Goal: Information Seeking & Learning: Learn about a topic

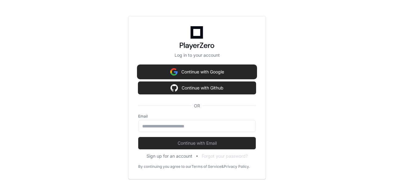
click at [202, 72] on button "Continue with Google" at bounding box center [197, 72] width 118 height 12
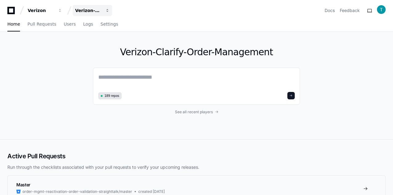
click at [54, 10] on div "Verizon-Clarify-Order-Management" at bounding box center [41, 10] width 26 height 6
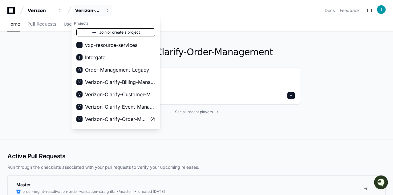
click at [114, 30] on link "Join or create a project" at bounding box center [115, 32] width 79 height 8
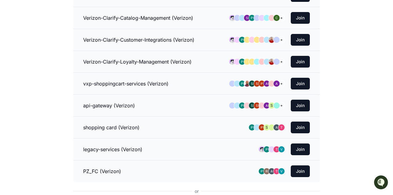
scroll to position [123, 0]
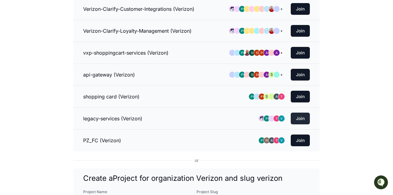
click at [299, 115] on button "Join" at bounding box center [300, 118] width 19 height 12
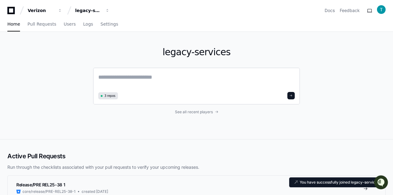
click at [109, 96] on span "3 repos" at bounding box center [109, 95] width 11 height 5
click at [198, 111] on span "See all recent players" at bounding box center [194, 111] width 38 height 5
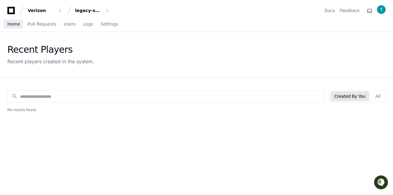
click at [9, 23] on span "Home" at bounding box center [13, 24] width 13 height 4
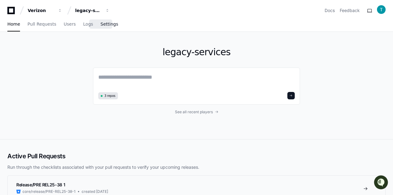
click at [100, 26] on span "Settings" at bounding box center [109, 24] width 18 height 4
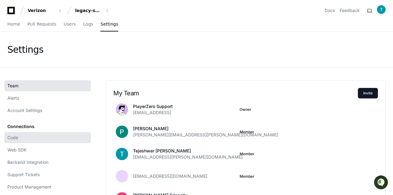
click at [25, 137] on link "Code" at bounding box center [47, 137] width 86 height 11
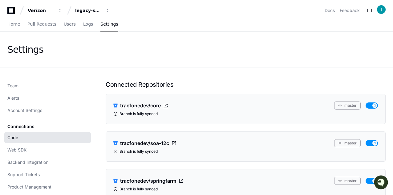
click at [142, 105] on span "tracfonedev/core" at bounding box center [140, 105] width 41 height 7
click at [12, 26] on span "Home" at bounding box center [13, 24] width 13 height 4
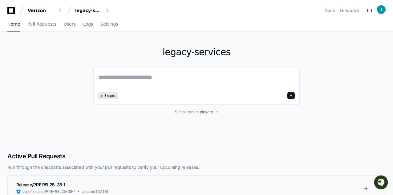
click at [129, 74] on textarea at bounding box center [196, 81] width 196 height 17
click at [54, 9] on div "legacy-services" at bounding box center [41, 10] width 26 height 6
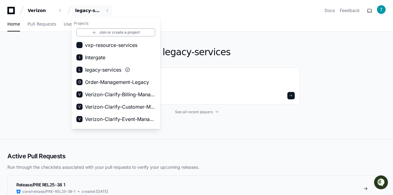
click at [105, 33] on link "Join or create a project" at bounding box center [115, 32] width 79 height 8
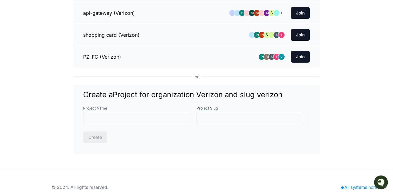
scroll to position [123, 0]
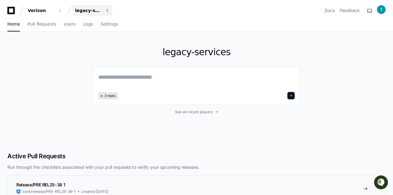
click at [54, 13] on div "legacy-services" at bounding box center [41, 10] width 26 height 6
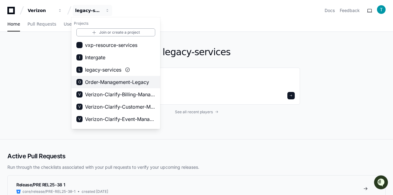
click at [114, 82] on span "Order-Management-Legacy" at bounding box center [117, 81] width 64 height 7
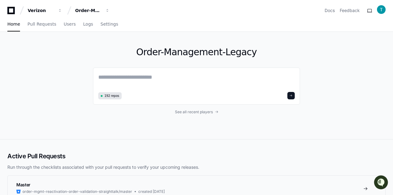
click at [153, 52] on h1 "Order-Management-Legacy" at bounding box center [196, 51] width 207 height 11
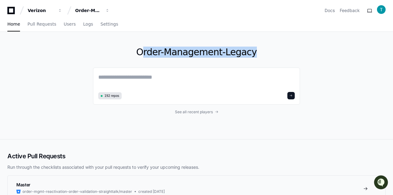
click at [153, 52] on h1 "Order-Management-Legacy" at bounding box center [196, 51] width 207 height 11
click at [172, 81] on textarea at bounding box center [196, 81] width 196 height 17
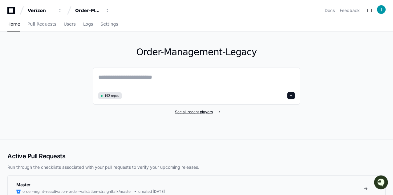
click at [183, 111] on span "See all recent players" at bounding box center [194, 111] width 38 height 5
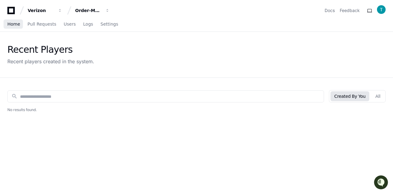
click at [14, 26] on span "Home" at bounding box center [13, 24] width 13 height 4
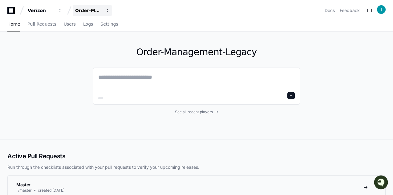
click at [54, 10] on div "Order-Management-Legacy" at bounding box center [41, 10] width 26 height 6
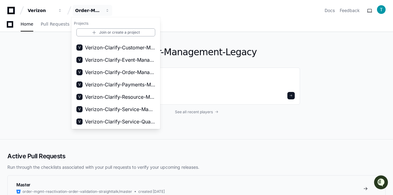
scroll to position [31, 0]
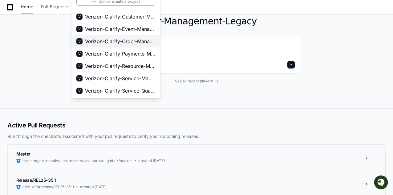
click at [120, 43] on span "Verizon-Clarify-Order-Management" at bounding box center [120, 41] width 70 height 7
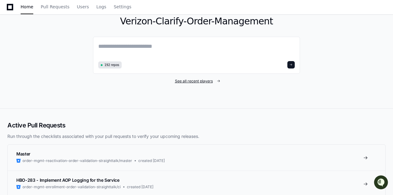
click at [200, 81] on span "See all recent players" at bounding box center [194, 80] width 38 height 5
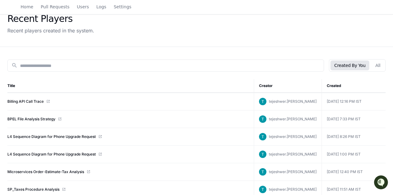
scroll to position [62, 0]
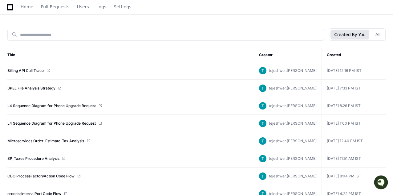
click at [37, 86] on link "BPEL File Analysis Strategy" at bounding box center [31, 88] width 48 height 5
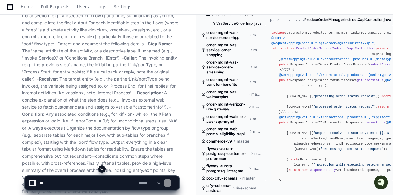
scroll to position [2784, 0]
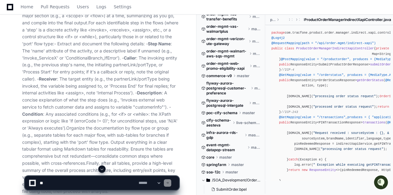
click at [210, 158] on span "core" at bounding box center [210, 157] width 8 height 5
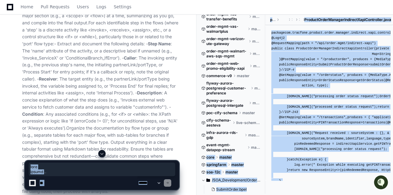
drag, startPoint x: 206, startPoint y: 156, endPoint x: 234, endPoint y: 156, distance: 28.0
click at [234, 156] on div at bounding box center [243, 172] width 94 height 45
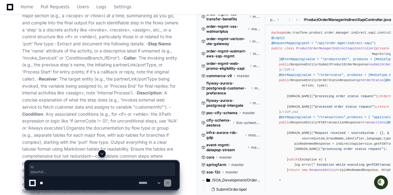
click at [121, 111] on p "', 'Common Utility Flow: ') based on patterns like partnerLinks, variables, or …" at bounding box center [100, 19] width 157 height 350
